Goal: Task Accomplishment & Management: Use online tool/utility

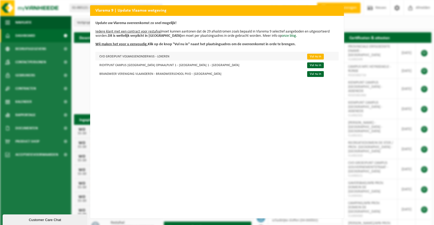
click at [307, 57] on link "Vul nu in" at bounding box center [315, 57] width 17 height 6
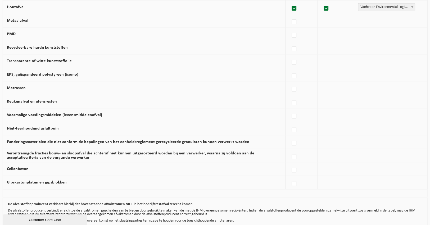
scroll to position [306, 0]
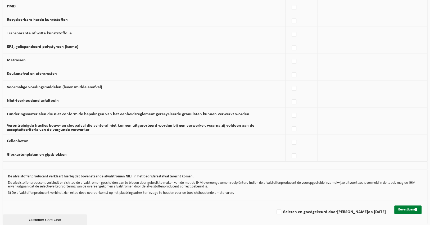
click at [403, 208] on button "Bevestigen" at bounding box center [407, 210] width 27 height 8
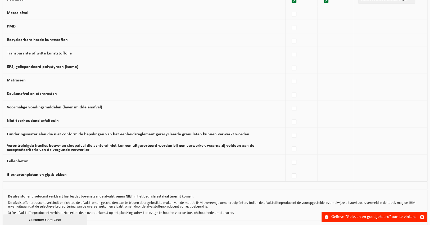
scroll to position [306, 0]
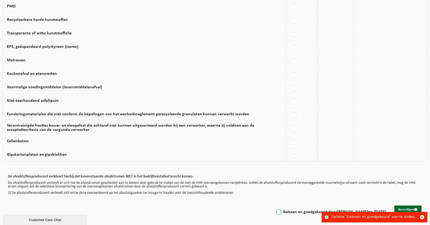
click at [281, 211] on label "Gelezen en goedgekeurd door Ellen Cayman op 15/10/25" at bounding box center [330, 212] width 110 height 8
click at [275, 206] on input "Gelezen en goedgekeurd door Ellen Cayman op 15/10/25" at bounding box center [274, 205] width 0 height 0
checkbox input "true"
click at [402, 207] on button "Bevestigen" at bounding box center [407, 210] width 27 height 8
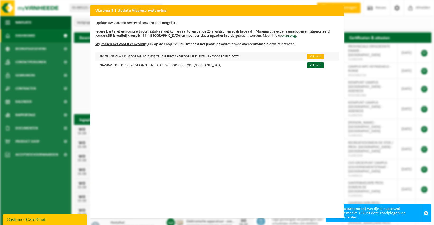
click at [307, 56] on link "Vul nu in" at bounding box center [315, 57] width 17 height 6
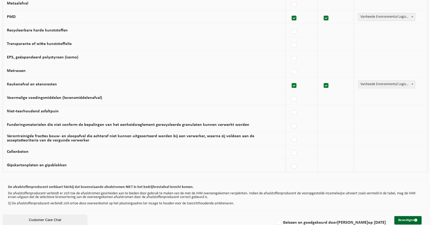
scroll to position [306, 0]
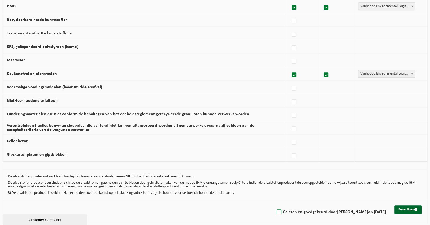
click at [282, 210] on label "Gelezen en goedgekeurd door [PERSON_NAME] op [DATE]" at bounding box center [330, 212] width 110 height 8
click at [275, 206] on input "Gelezen en goedgekeurd door [PERSON_NAME] op [DATE]" at bounding box center [274, 205] width 0 height 0
checkbox input "true"
click at [400, 206] on button "Bevestigen" at bounding box center [407, 210] width 27 height 8
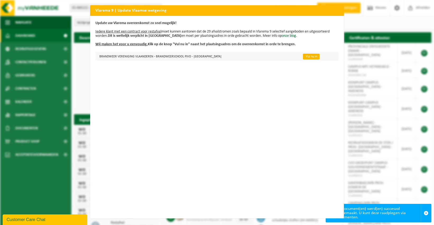
click at [303, 57] on link "Vul nu in" at bounding box center [311, 57] width 17 height 6
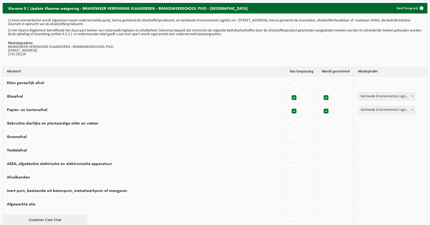
click at [295, 110] on label at bounding box center [293, 111] width 7 height 8
click at [290, 105] on input "Papier- en kartonafval" at bounding box center [289, 104] width 0 height 0
checkbox input "false"
click at [294, 95] on label at bounding box center [293, 98] width 7 height 8
click at [290, 91] on input "Glasafval" at bounding box center [289, 91] width 0 height 0
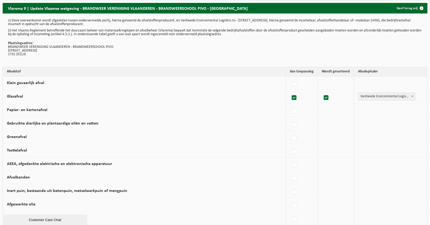
checkbox input "false"
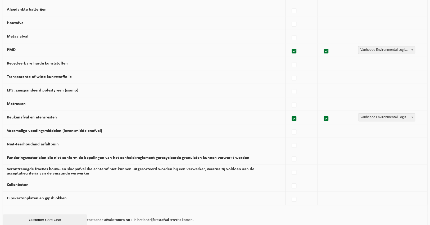
scroll to position [188, 0]
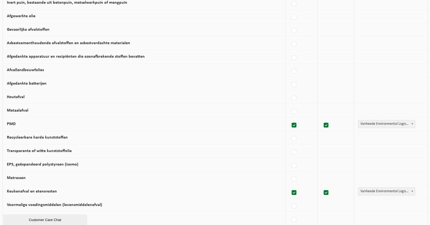
click at [295, 191] on label at bounding box center [293, 193] width 7 height 8
click at [290, 186] on input "Keukenafval en etensresten" at bounding box center [289, 186] width 0 height 0
checkbox input "false"
drag, startPoint x: 294, startPoint y: 121, endPoint x: 297, endPoint y: 126, distance: 6.3
click at [294, 121] on label at bounding box center [293, 125] width 7 height 8
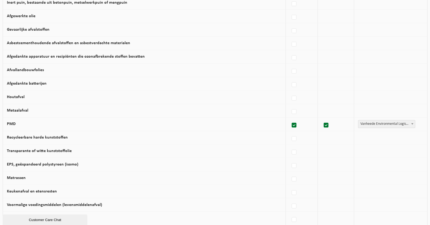
click at [290, 119] on input "PMD" at bounding box center [289, 119] width 0 height 0
checkbox input "false"
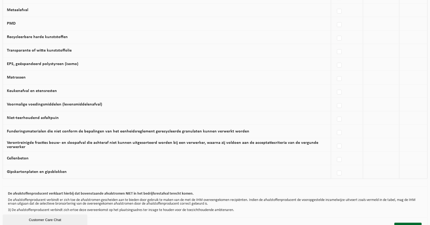
scroll to position [306, 0]
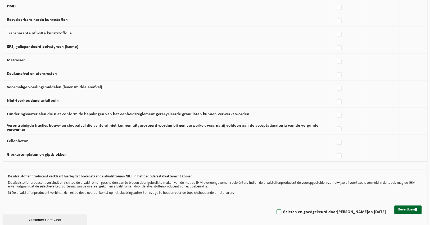
click at [281, 211] on label "Gelezen en goedgekeurd door [PERSON_NAME] op [DATE]" at bounding box center [330, 212] width 110 height 8
click at [275, 206] on input "Gelezen en goedgekeurd door [PERSON_NAME] op [DATE]" at bounding box center [274, 205] width 0 height 0
checkbox input "true"
click at [402, 206] on button "Bevestigen" at bounding box center [407, 210] width 27 height 8
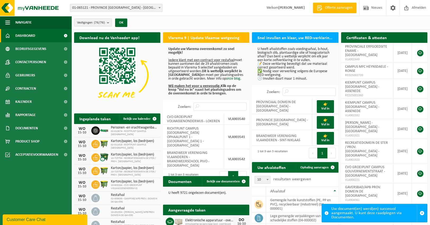
click at [158, 8] on span at bounding box center [159, 7] width 5 height 7
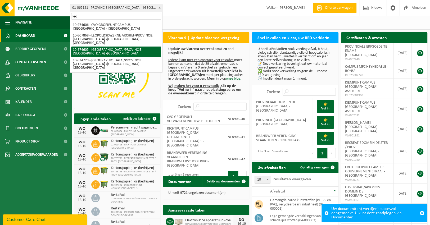
type input "leo"
select select "157689"
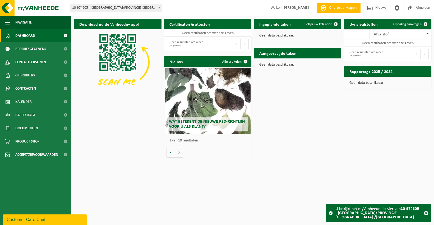
click at [158, 5] on span at bounding box center [159, 7] width 5 height 7
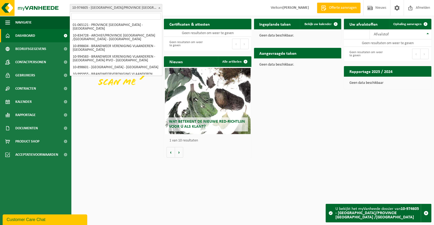
scroll to position [360, 0]
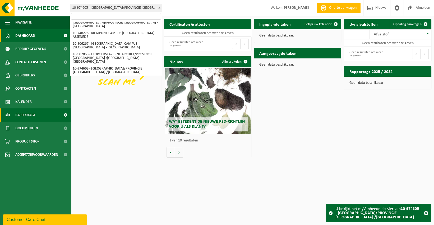
click at [37, 113] on link "Rapportage" at bounding box center [35, 114] width 71 height 13
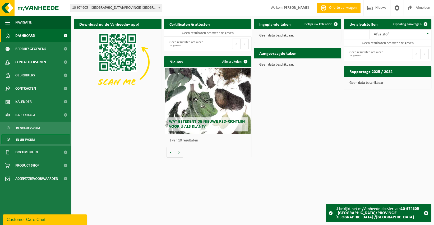
click at [31, 139] on span "In lijstvorm" at bounding box center [25, 140] width 19 height 10
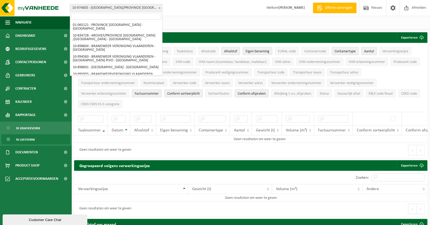
click at [160, 6] on span at bounding box center [159, 7] width 5 height 7
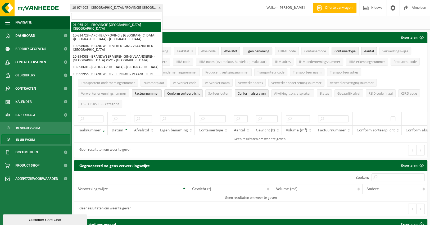
select select "420"
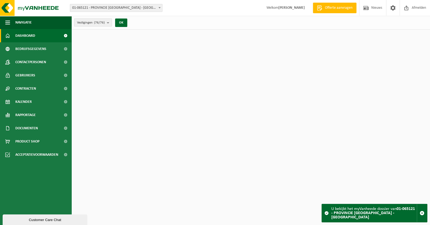
click at [107, 20] on b "submit" at bounding box center [109, 22] width 5 height 7
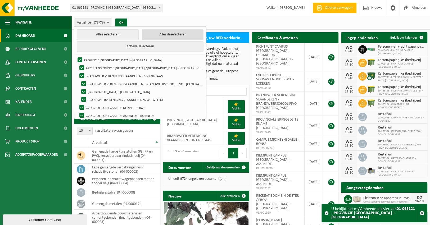
click at [170, 36] on button "Alles deselecteren" at bounding box center [173, 34] width 62 height 11
checkbox input "false"
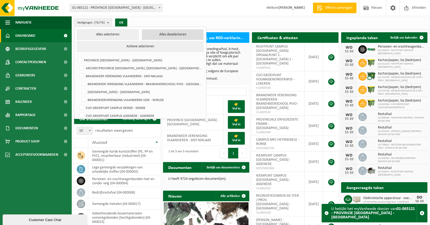
checkbox input "false"
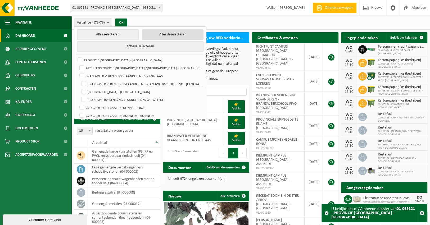
checkbox input "false"
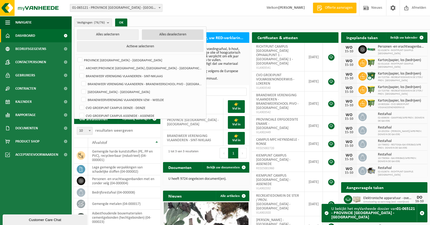
checkbox input "false"
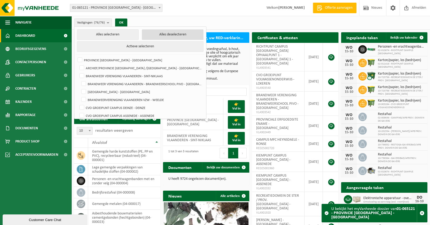
checkbox input "false"
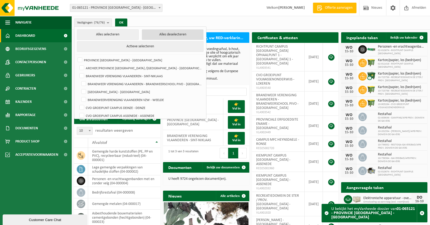
checkbox input "false"
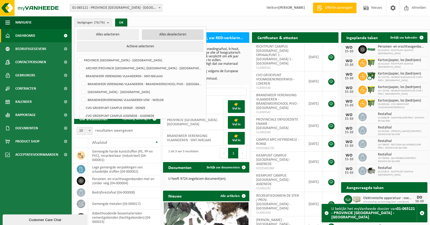
checkbox input "false"
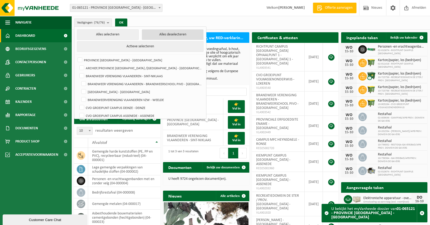
checkbox input "false"
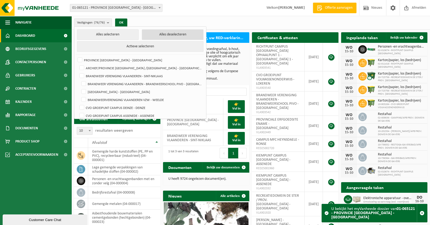
checkbox input "false"
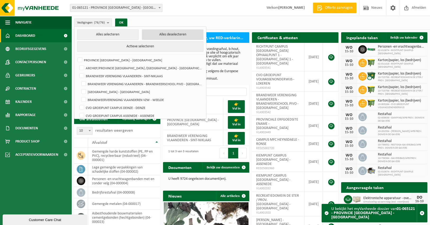
checkbox input "false"
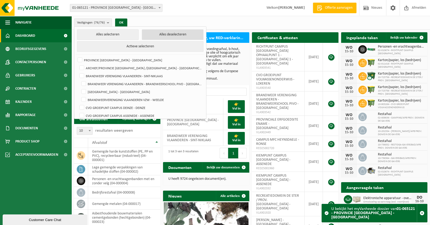
checkbox input "false"
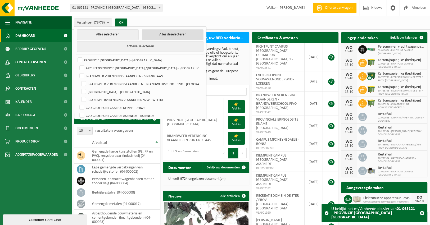
checkbox input "false"
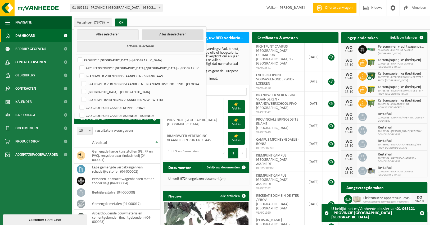
checkbox input "false"
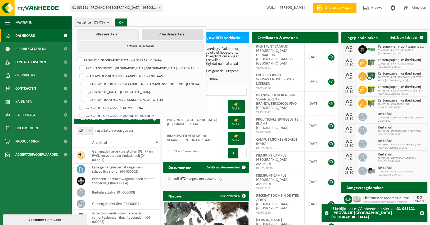
checkbox input "false"
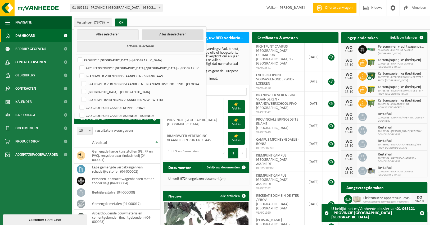
checkbox input "false"
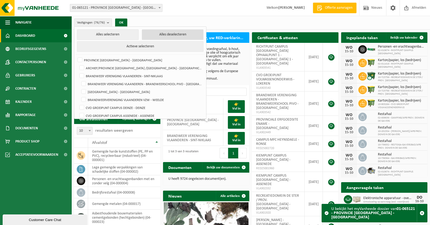
checkbox input "false"
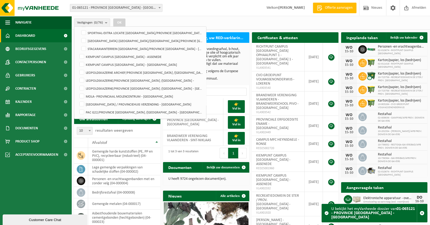
scroll to position [248, 0]
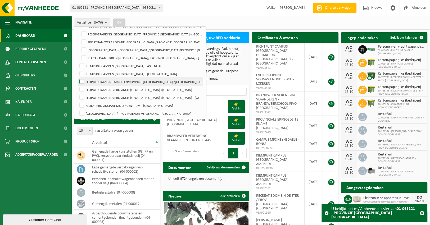
click at [81, 81] on label "LEOPOLDSKAZERNE ARCHIEF/PROVINCIE [GEOGRAPHIC_DATA] /[GEOGRAPHIC_DATA] - [GEOGR…" at bounding box center [140, 82] width 125 height 8
click at [78, 78] on input "LEOPOLDSKAZERNE ARCHIEF/PROVINCIE [GEOGRAPHIC_DATA] /[GEOGRAPHIC_DATA] - [GEOGR…" at bounding box center [77, 78] width 0 height 0
checkbox input "true"
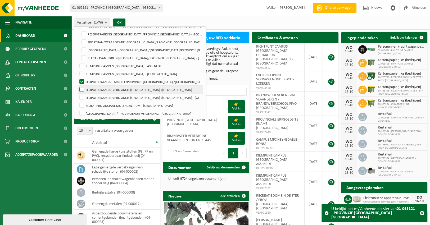
click at [81, 88] on label "LEOPOLDSKAZERNE/PROVINCIE [GEOGRAPHIC_DATA] /[GEOGRAPHIC_DATA] -" at bounding box center [140, 90] width 125 height 8
click at [78, 86] on input "LEOPOLDSKAZERNE/PROVINCIE [GEOGRAPHIC_DATA] /[GEOGRAPHIC_DATA] -" at bounding box center [77, 85] width 0 height 0
checkbox input "true"
click at [81, 96] on label "LEOPOLDSKAZERNE/PROVINCIE [GEOGRAPHIC_DATA] /[GEOGRAPHIC_DATA] - [GEOGRAPHIC_DA…" at bounding box center [140, 98] width 125 height 8
click at [78, 94] on input "LEOPOLDSKAZERNE/PROVINCIE [GEOGRAPHIC_DATA] /[GEOGRAPHIC_DATA] - [GEOGRAPHIC_DA…" at bounding box center [77, 93] width 0 height 0
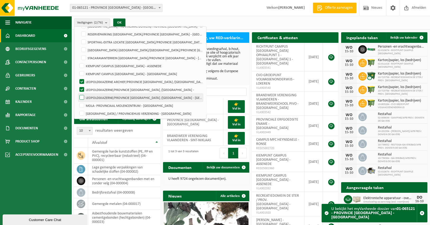
checkbox input "true"
click at [121, 23] on button "OK" at bounding box center [119, 23] width 12 height 8
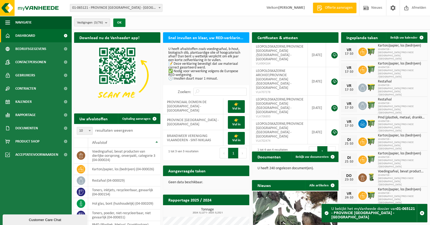
click at [123, 22] on button "OK" at bounding box center [119, 23] width 12 height 8
click at [28, 113] on span "Rapportage" at bounding box center [25, 114] width 20 height 13
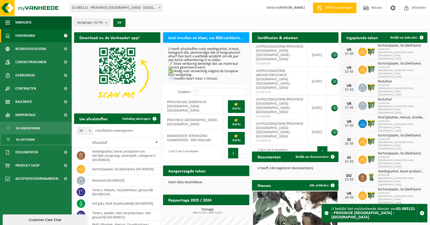
click at [32, 139] on span "In lijstvorm" at bounding box center [25, 140] width 19 height 10
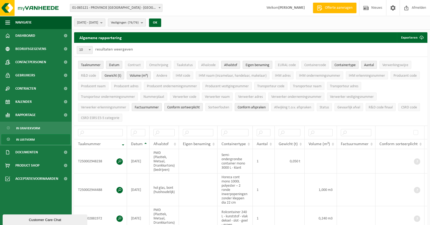
click at [145, 24] on b "submit" at bounding box center [143, 22] width 5 height 7
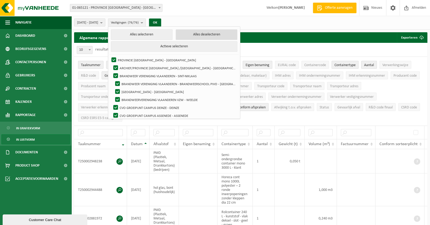
click at [217, 34] on button "Alles deselecteren" at bounding box center [207, 34] width 62 height 11
checkbox input "false"
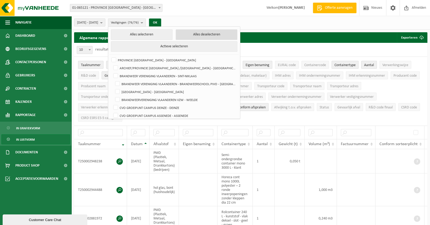
checkbox input "false"
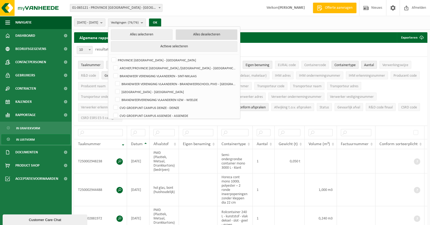
checkbox input "false"
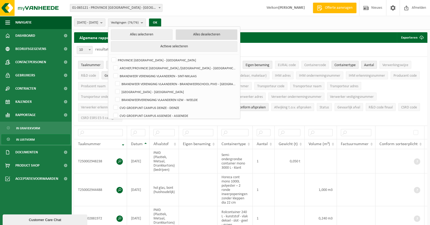
checkbox input "false"
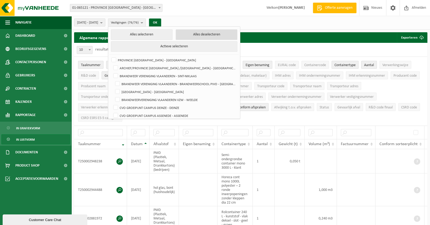
checkbox input "false"
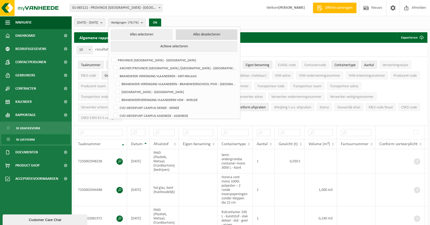
checkbox input "false"
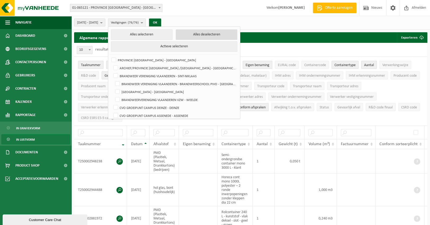
checkbox input "false"
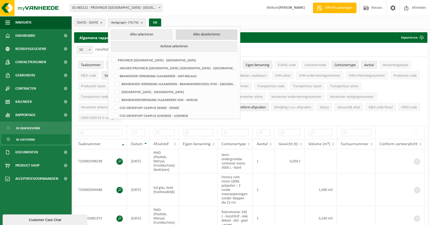
checkbox input "false"
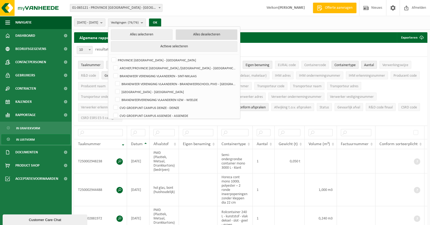
checkbox input "false"
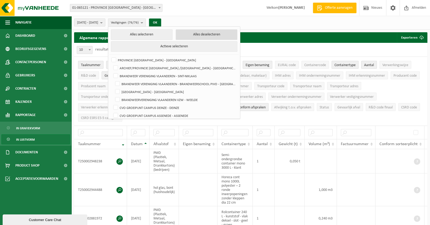
checkbox input "false"
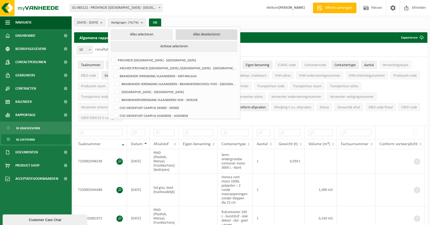
checkbox input "false"
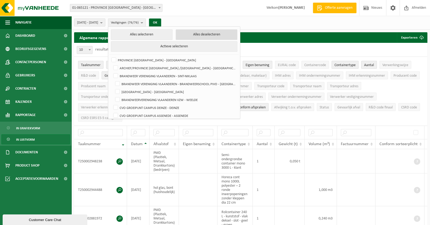
checkbox input "false"
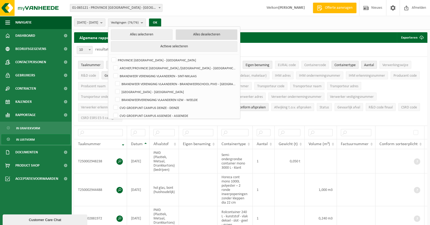
checkbox input "false"
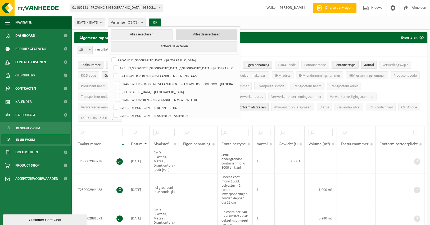
checkbox input "false"
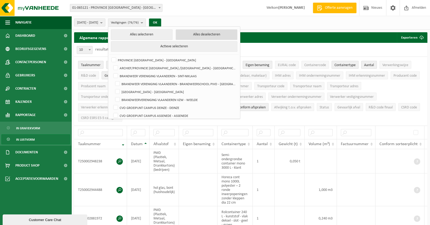
checkbox input "false"
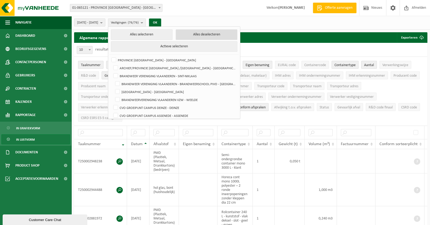
checkbox input "false"
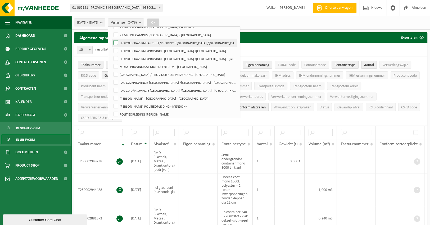
scroll to position [277, 0]
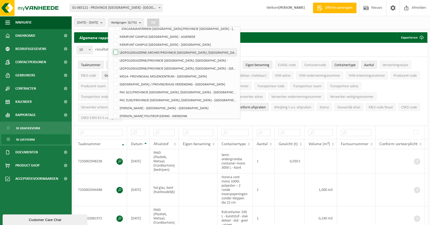
click at [128, 49] on label "LEOPOLDSKAZERNE ARCHIEF/PROVINCIE [GEOGRAPHIC_DATA] /[GEOGRAPHIC_DATA] - [GEOGR…" at bounding box center [174, 52] width 125 height 8
click at [111, 48] on input "LEOPOLDSKAZERNE ARCHIEF/PROVINCIE [GEOGRAPHIC_DATA] /[GEOGRAPHIC_DATA] - [GEOGR…" at bounding box center [111, 48] width 0 height 0
checkbox input "true"
click at [129, 56] on label "LEOPOLDSKAZERNE/PROVINCIE [GEOGRAPHIC_DATA] /[GEOGRAPHIC_DATA] -" at bounding box center [174, 60] width 125 height 8
click at [111, 56] on input "LEOPOLDSKAZERNE/PROVINCIE [GEOGRAPHIC_DATA] /[GEOGRAPHIC_DATA] -" at bounding box center [111, 56] width 0 height 0
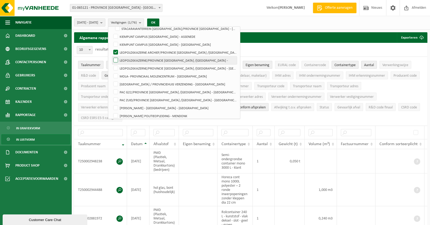
checkbox input "true"
click at [129, 69] on label "LEOPOLDSKAZERNE/PROVINCIE [GEOGRAPHIC_DATA] /[GEOGRAPHIC_DATA] - [GEOGRAPHIC_DA…" at bounding box center [174, 68] width 125 height 8
click at [111, 64] on input "LEOPOLDSKAZERNE/PROVINCIE [GEOGRAPHIC_DATA] /[GEOGRAPHIC_DATA] - [GEOGRAPHIC_DA…" at bounding box center [111, 64] width 0 height 0
checkbox input "true"
click at [159, 22] on button "OK" at bounding box center [153, 23] width 12 height 8
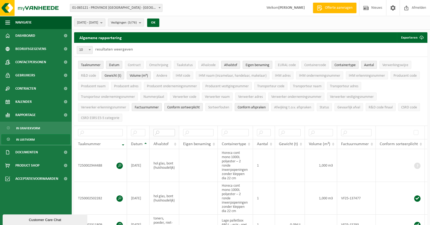
click at [164, 131] on input "text" at bounding box center [163, 132] width 21 height 7
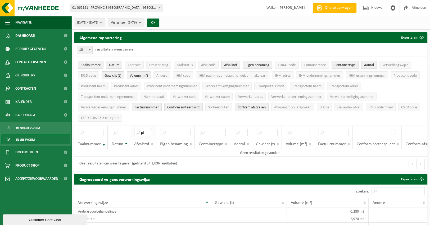
type input "p"
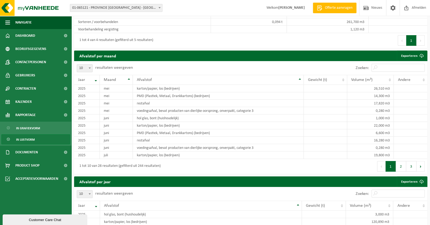
scroll to position [174, 0]
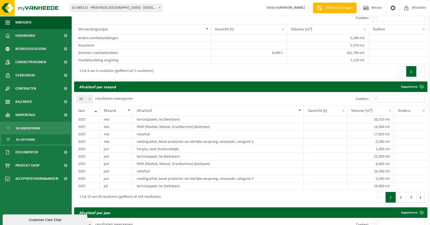
type input "multi"
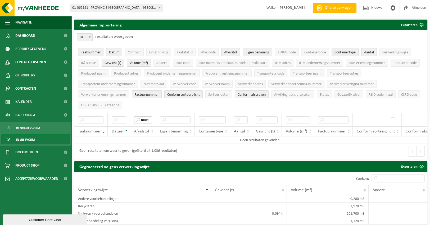
scroll to position [0, 0]
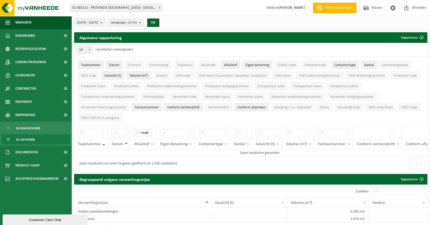
drag, startPoint x: 150, startPoint y: 130, endPoint x: 122, endPoint y: 129, distance: 28.6
click at [122, 129] on tr "multi" at bounding box center [259, 132] width 371 height 13
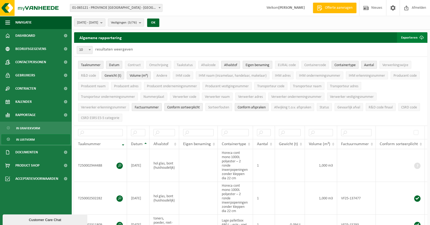
click at [414, 37] on button "Exporteren" at bounding box center [412, 37] width 30 height 11
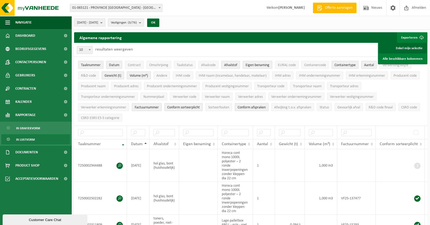
click at [408, 49] on link "Enkel mijn selectie" at bounding box center [403, 48] width 48 height 11
